Goal: Navigation & Orientation: Find specific page/section

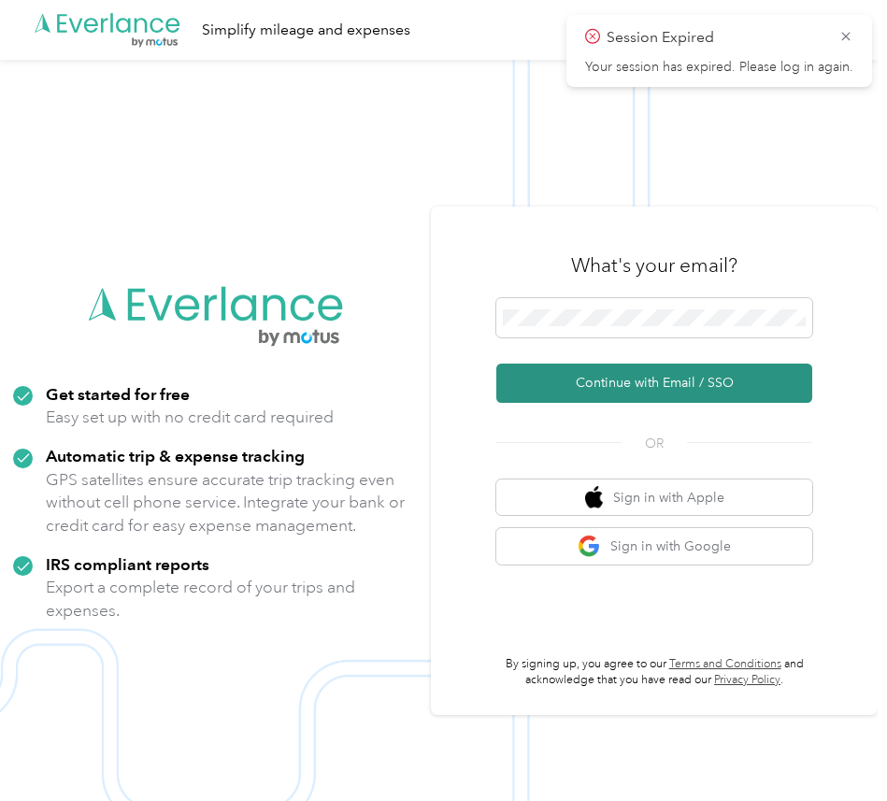
click at [554, 380] on button "Continue with Email / SSO" at bounding box center [655, 383] width 316 height 39
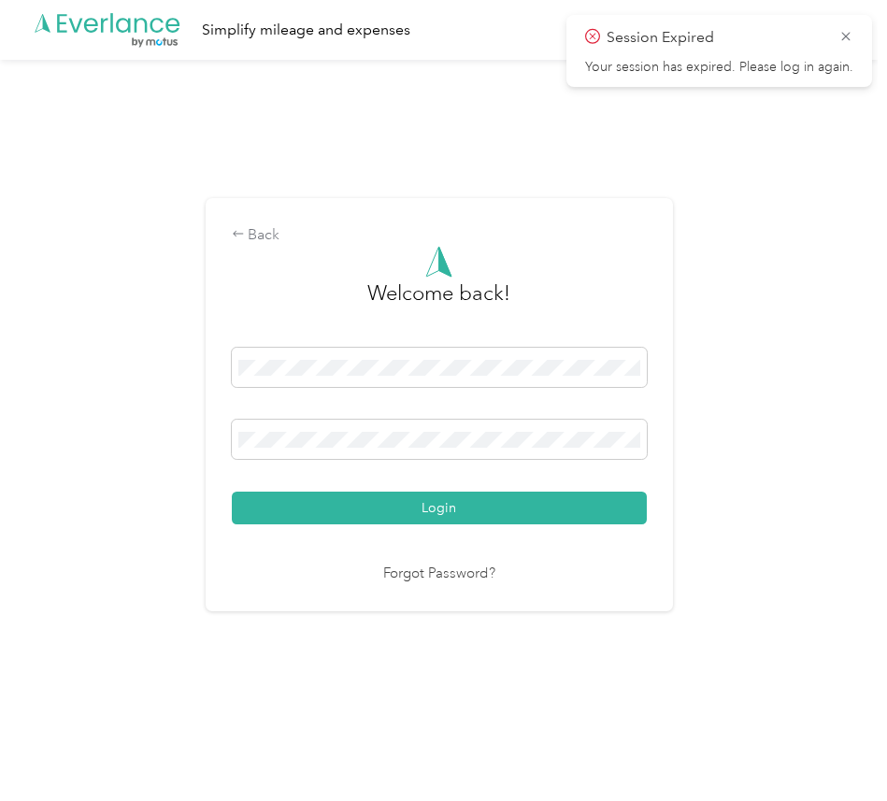
click at [232, 492] on button "Login" at bounding box center [439, 508] width 415 height 33
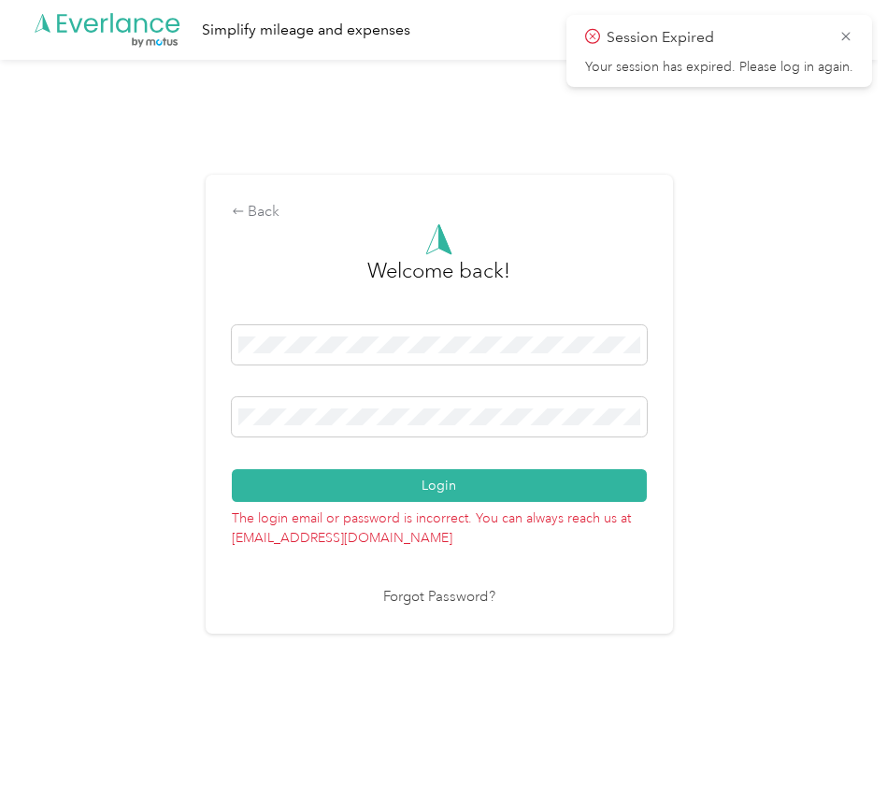
click at [232, 469] on button "Login" at bounding box center [439, 485] width 415 height 33
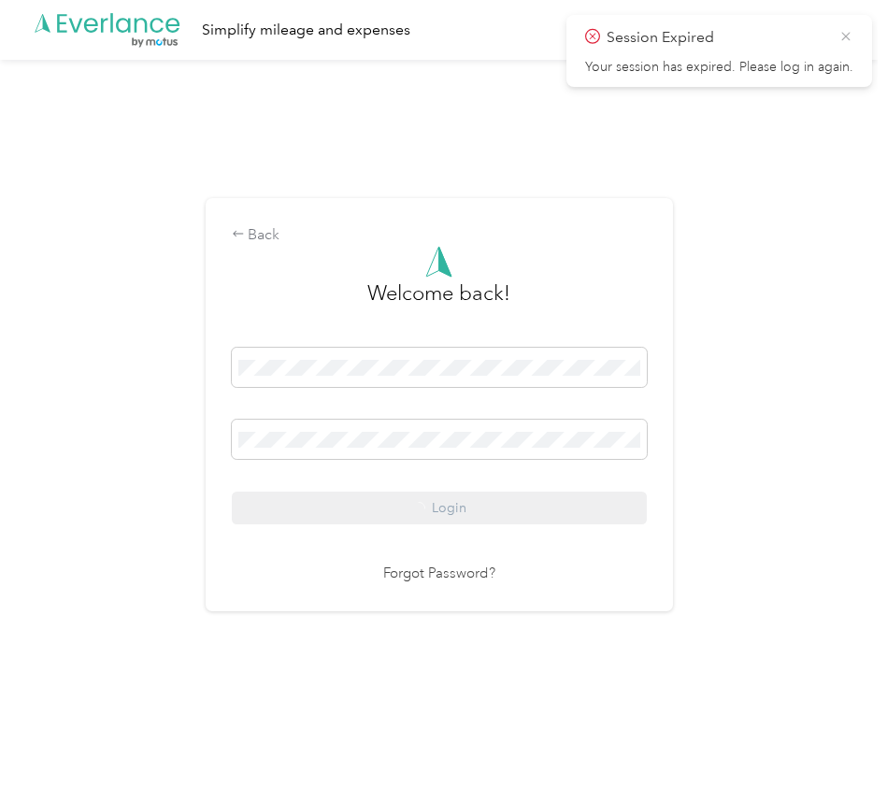
click at [846, 36] on icon at bounding box center [846, 36] width 8 height 8
click at [773, 261] on div "Back Welcome back! Login Forgot Password?" at bounding box center [439, 412] width 878 height 705
